Goal: Transaction & Acquisition: Purchase product/service

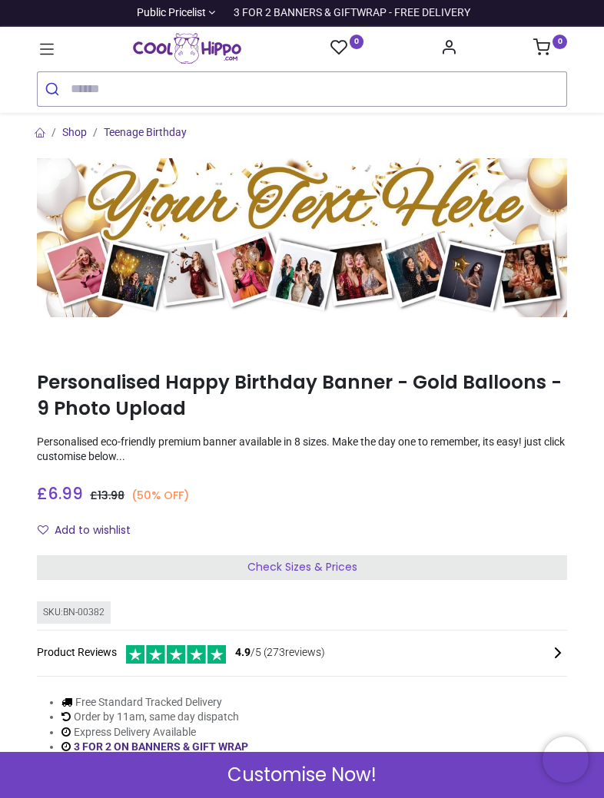
click at [40, 48] on icon at bounding box center [47, 49] width 20 height 20
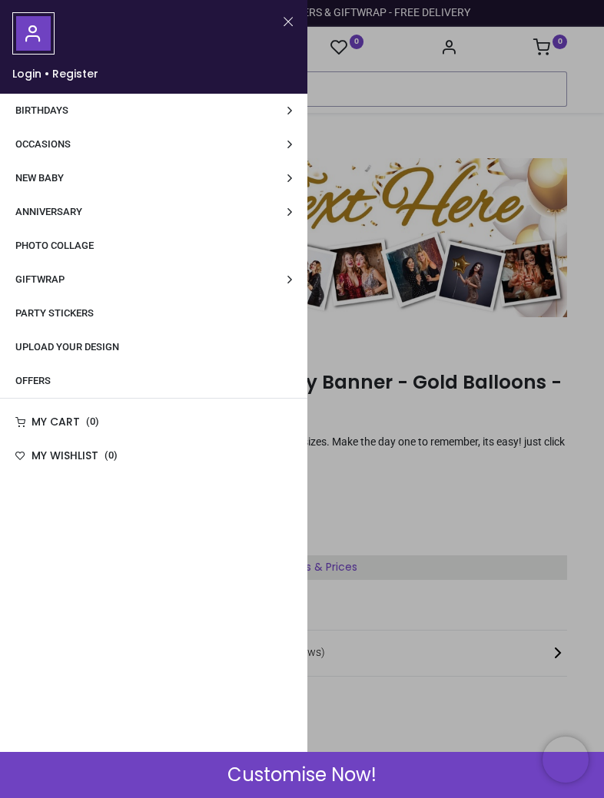
click at [39, 119] on link "Birthdays" at bounding box center [153, 111] width 307 height 34
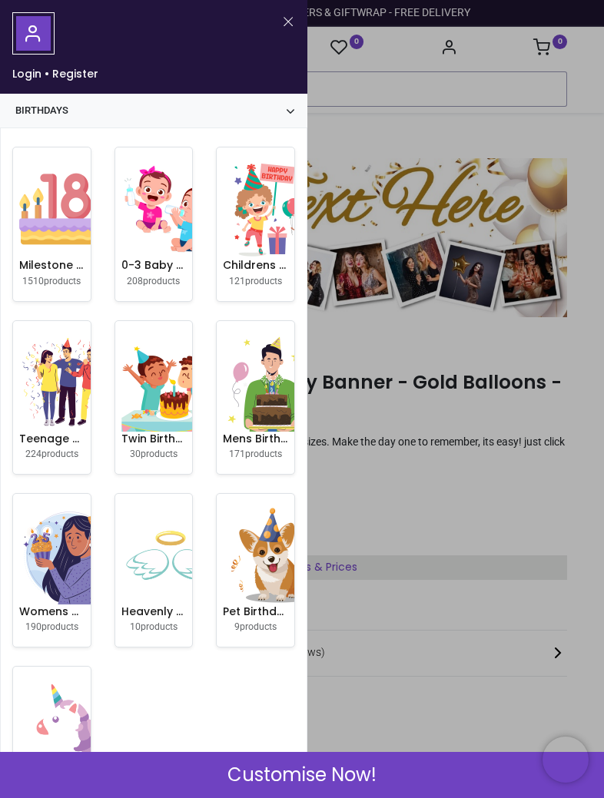
click at [41, 184] on img at bounding box center [68, 209] width 98 height 98
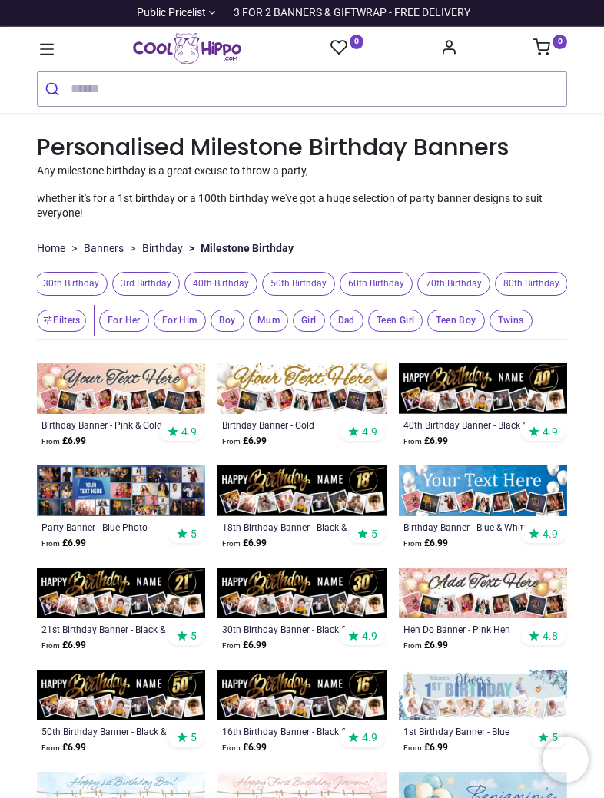
scroll to position [0, 626]
click at [230, 281] on span "40th Birthday" at bounding box center [217, 284] width 73 height 24
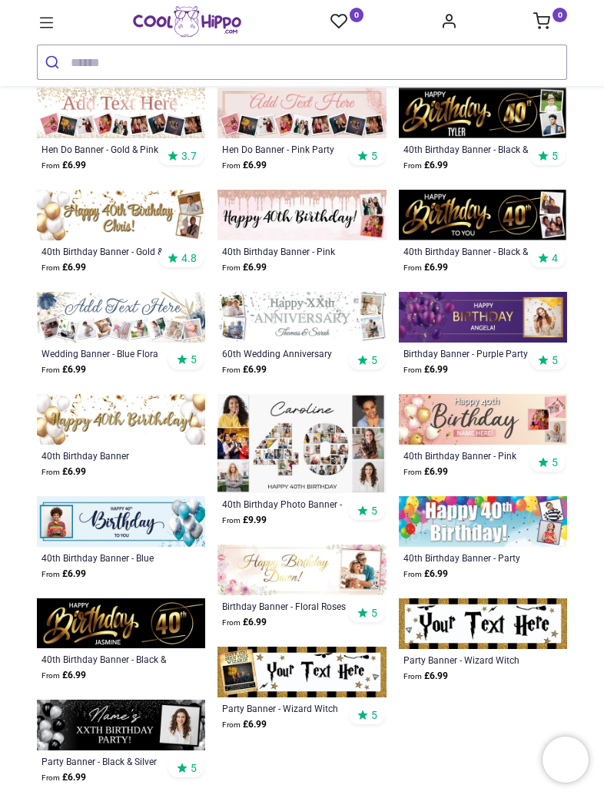
scroll to position [557, 0]
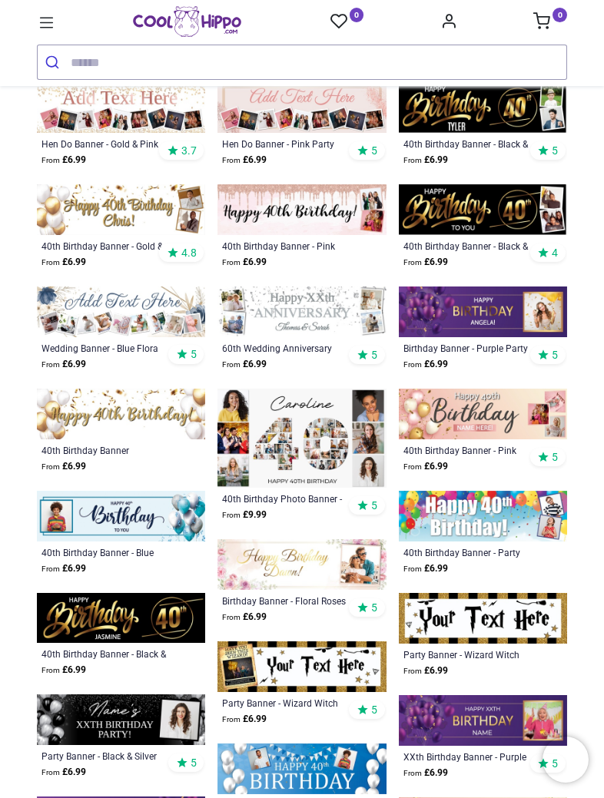
scroll to position [562, 0]
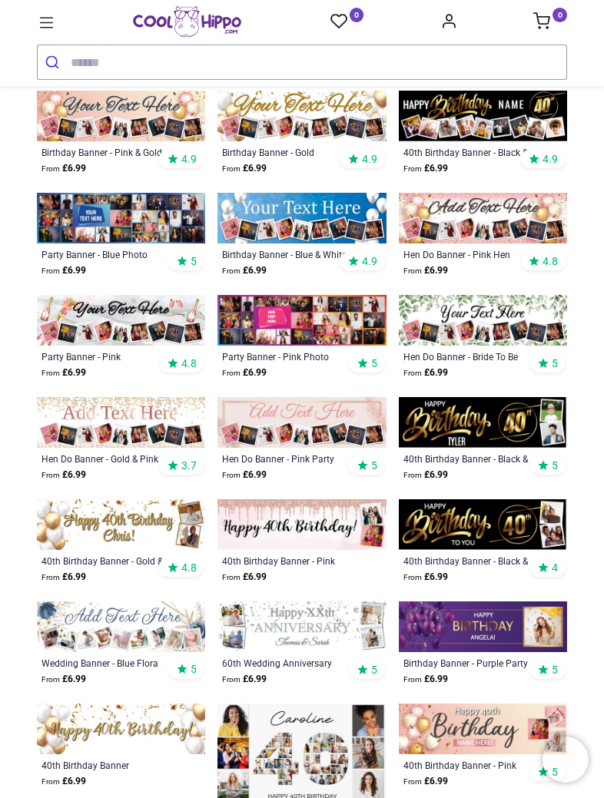
scroll to position [228, 0]
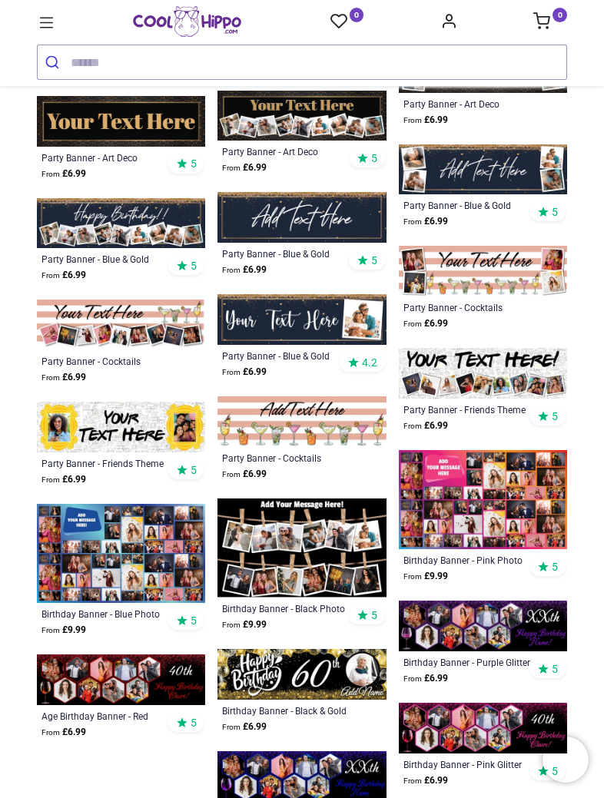
scroll to position [2387, 0]
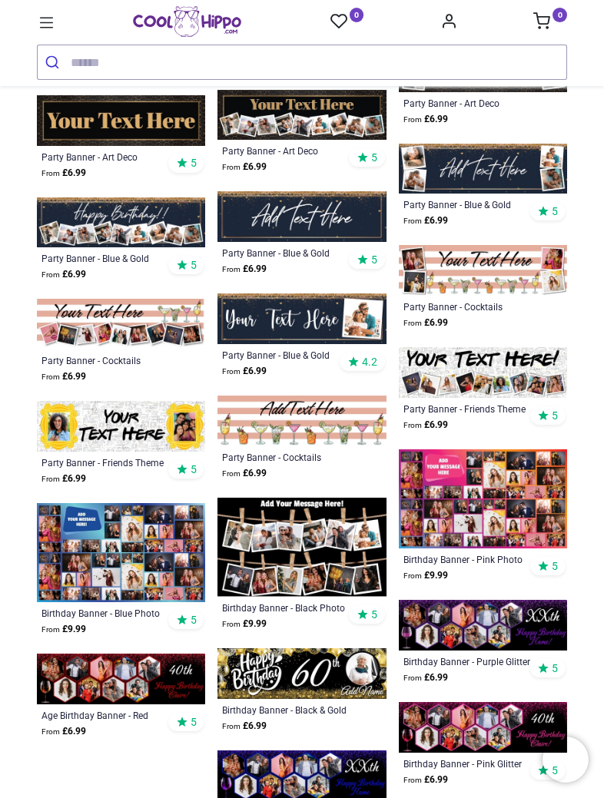
scroll to position [1914, 0]
